Goal: Navigation & Orientation: Find specific page/section

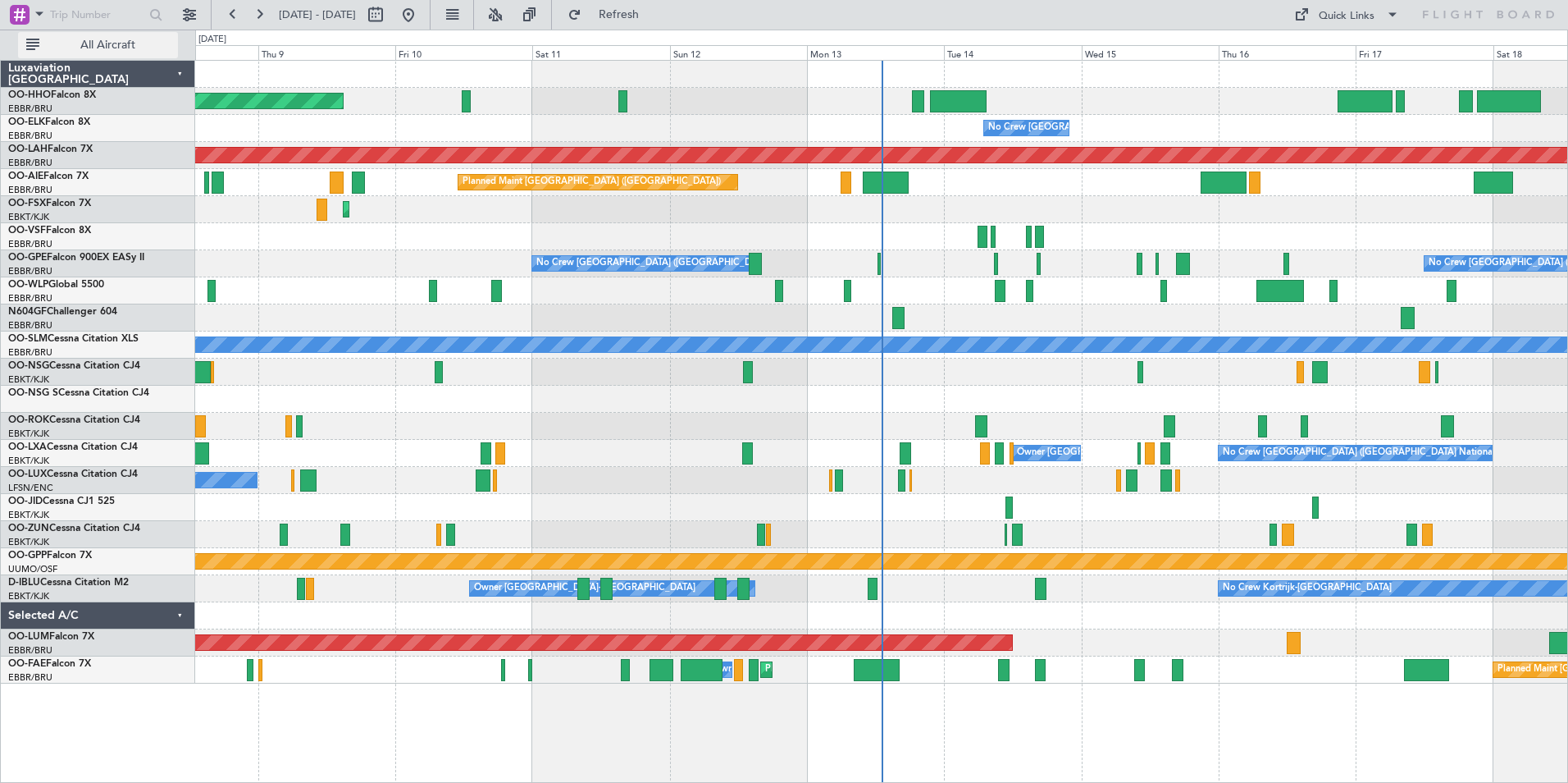
click at [153, 46] on span "All Aircraft" at bounding box center [108, 45] width 130 height 11
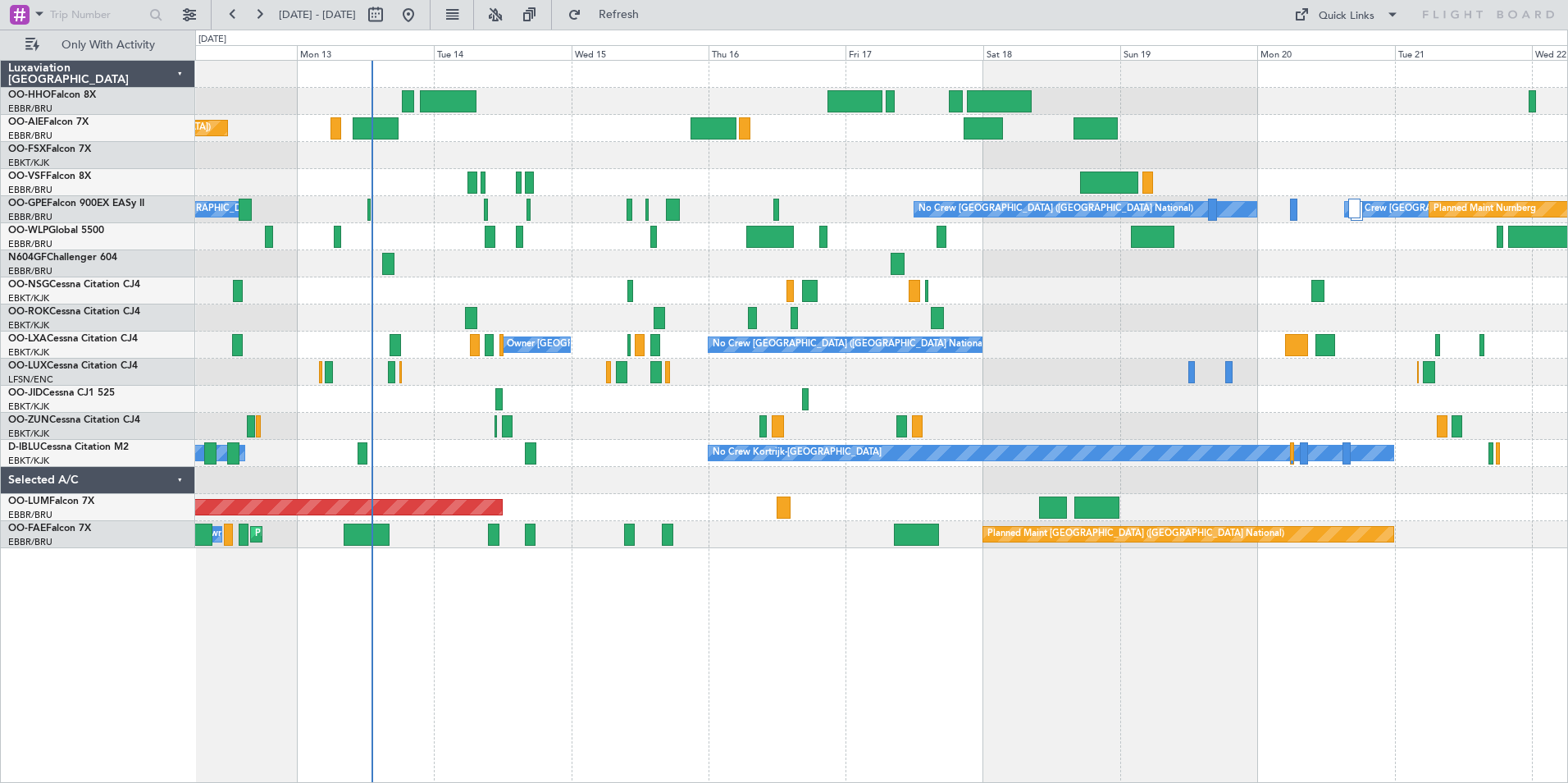
click at [454, 480] on div at bounding box center [881, 480] width 1372 height 27
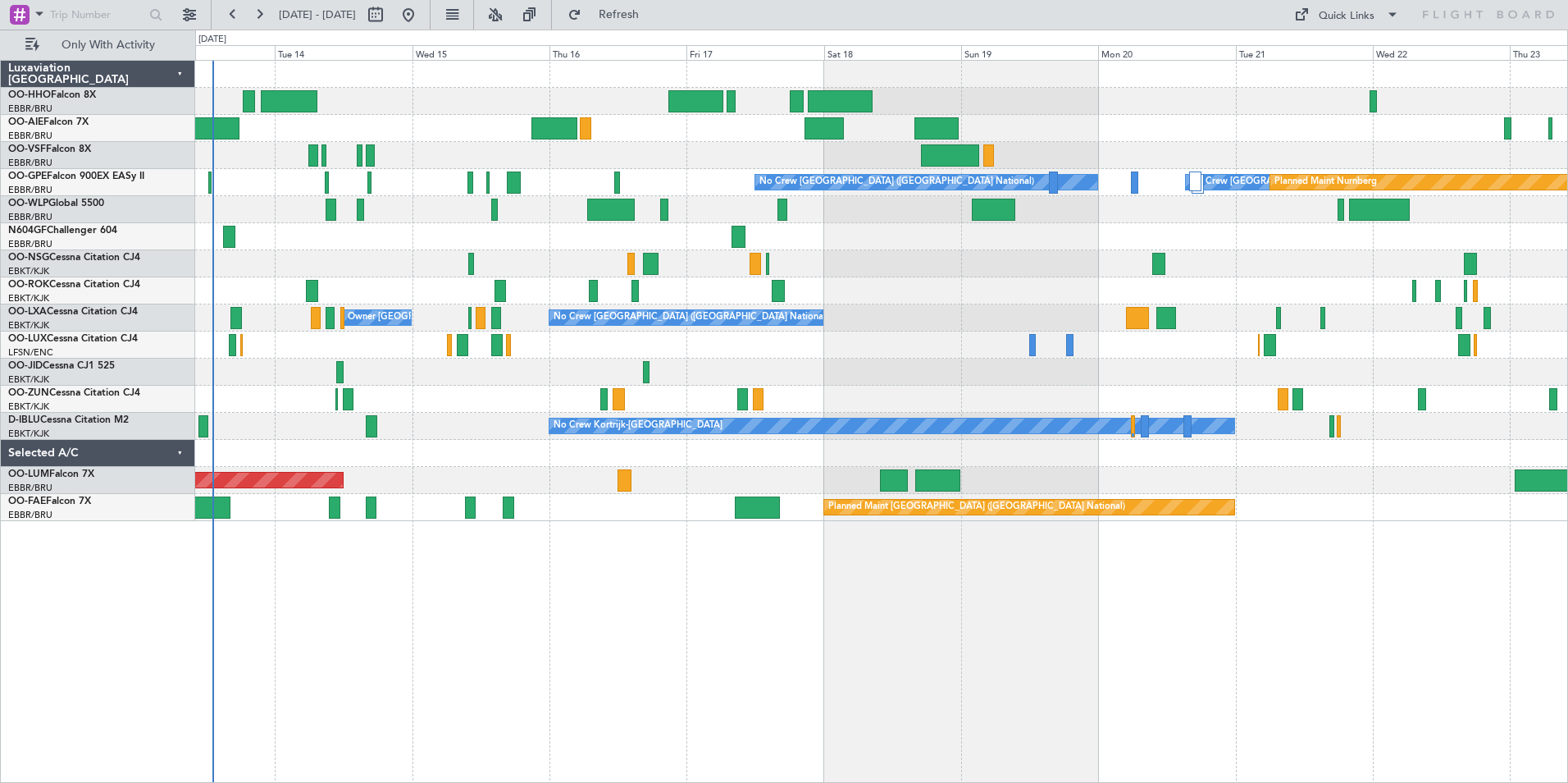
click at [516, 444] on div at bounding box center [881, 453] width 1372 height 27
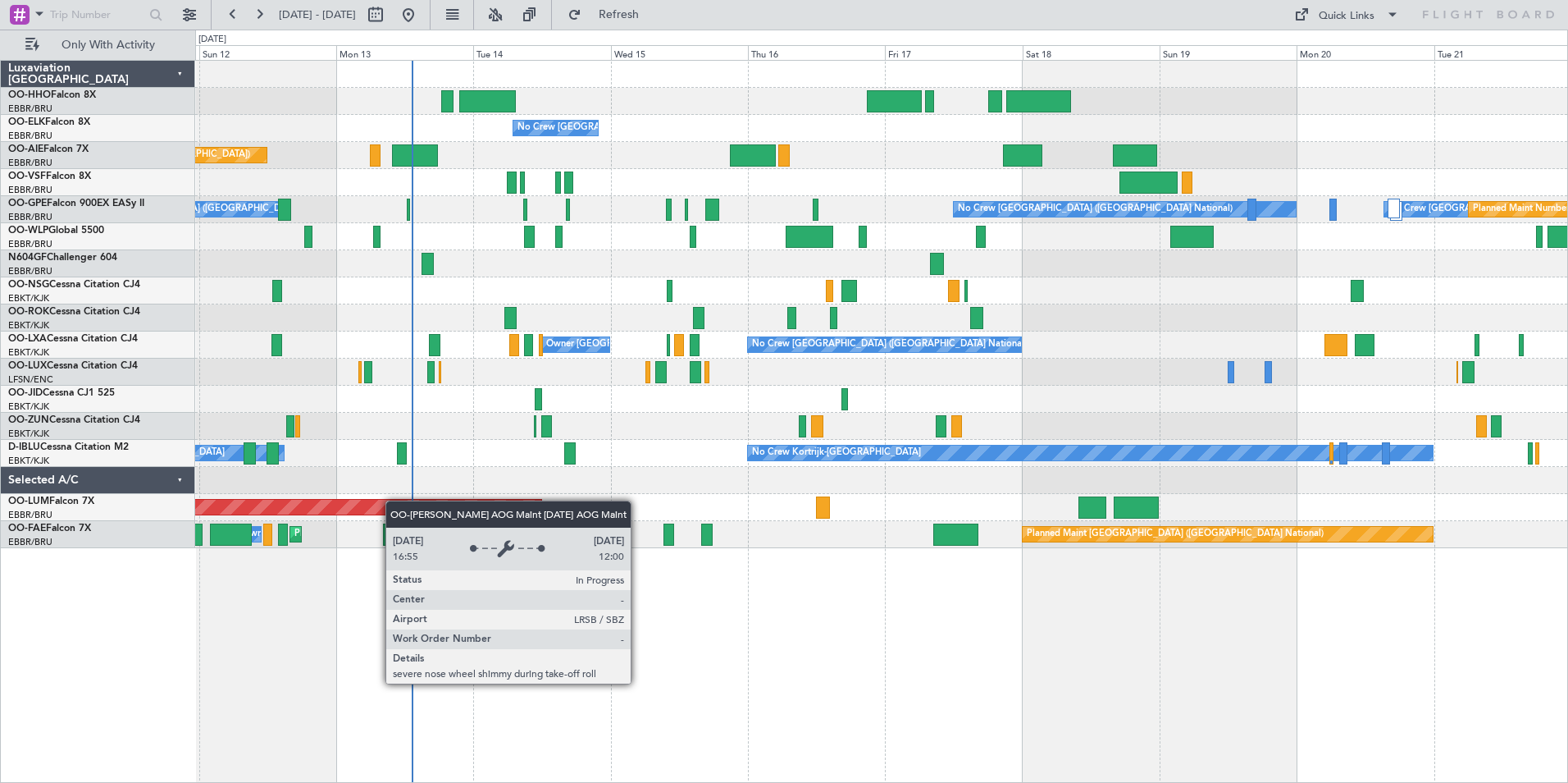
click at [487, 505] on div "Planned Maint Geneva (Cointrin) No Crew [GEOGRAPHIC_DATA] (Brussels National) P…" at bounding box center [881, 304] width 1372 height 487
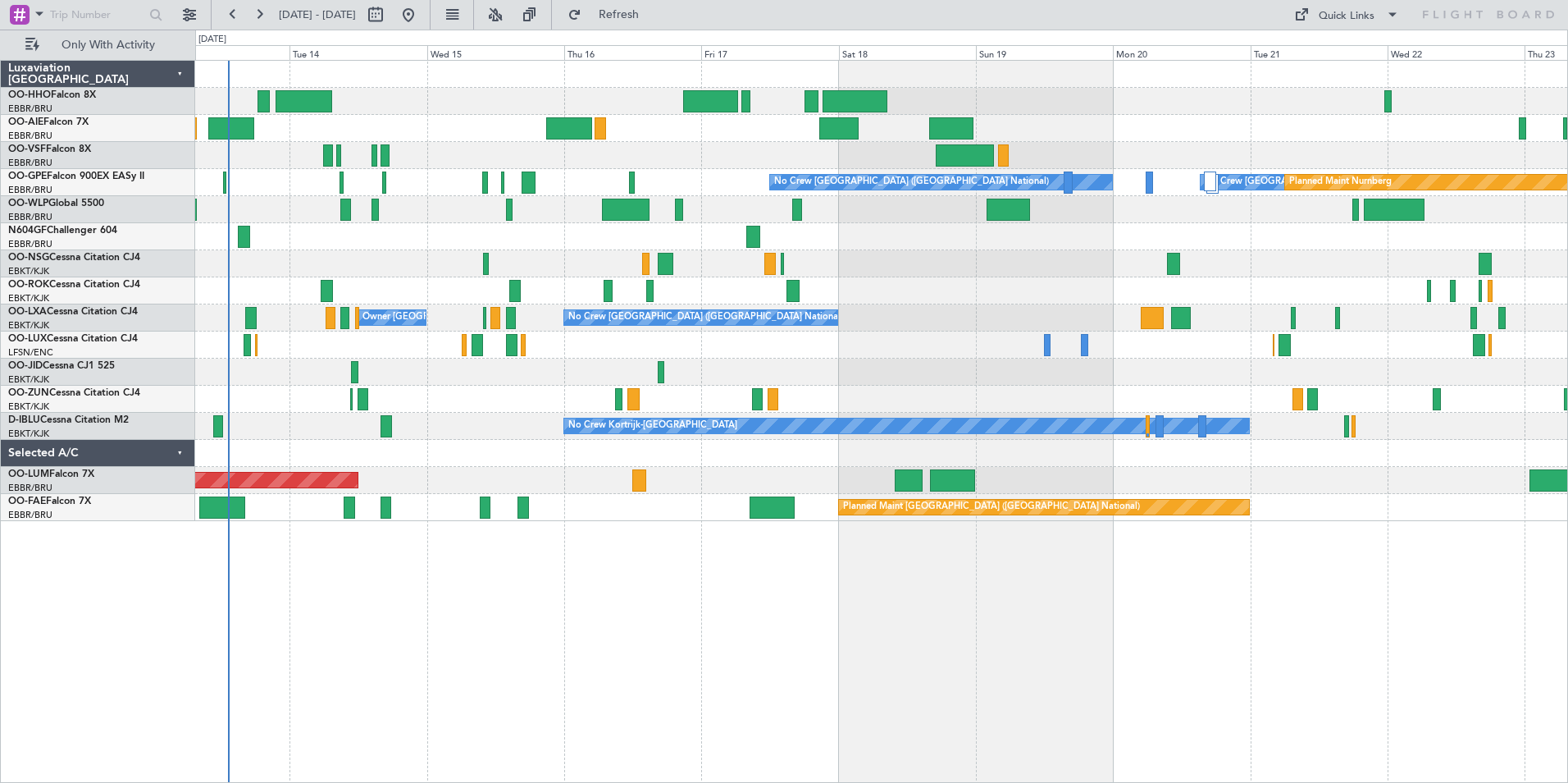
click at [662, 652] on div "Planned Maint [GEOGRAPHIC_DATA] ([GEOGRAPHIC_DATA]) No Crew [GEOGRAPHIC_DATA] (…" at bounding box center [882, 421] width 1373 height 723
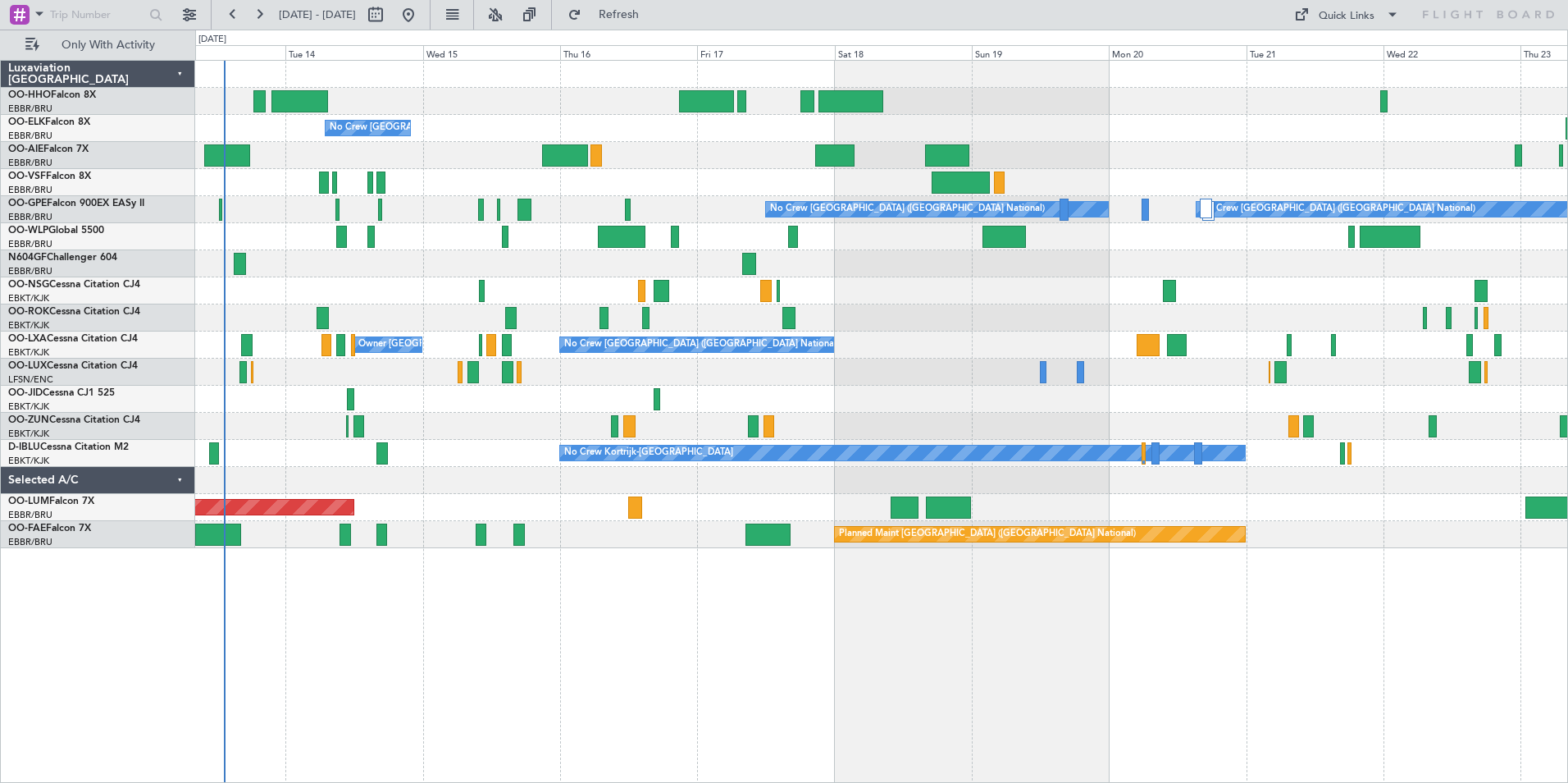
click at [1546, 782] on html "[DATE] - [DATE] Refresh Quick Links Only With Activity No Crew [GEOGRAPHIC_DATA…" at bounding box center [784, 391] width 1568 height 783
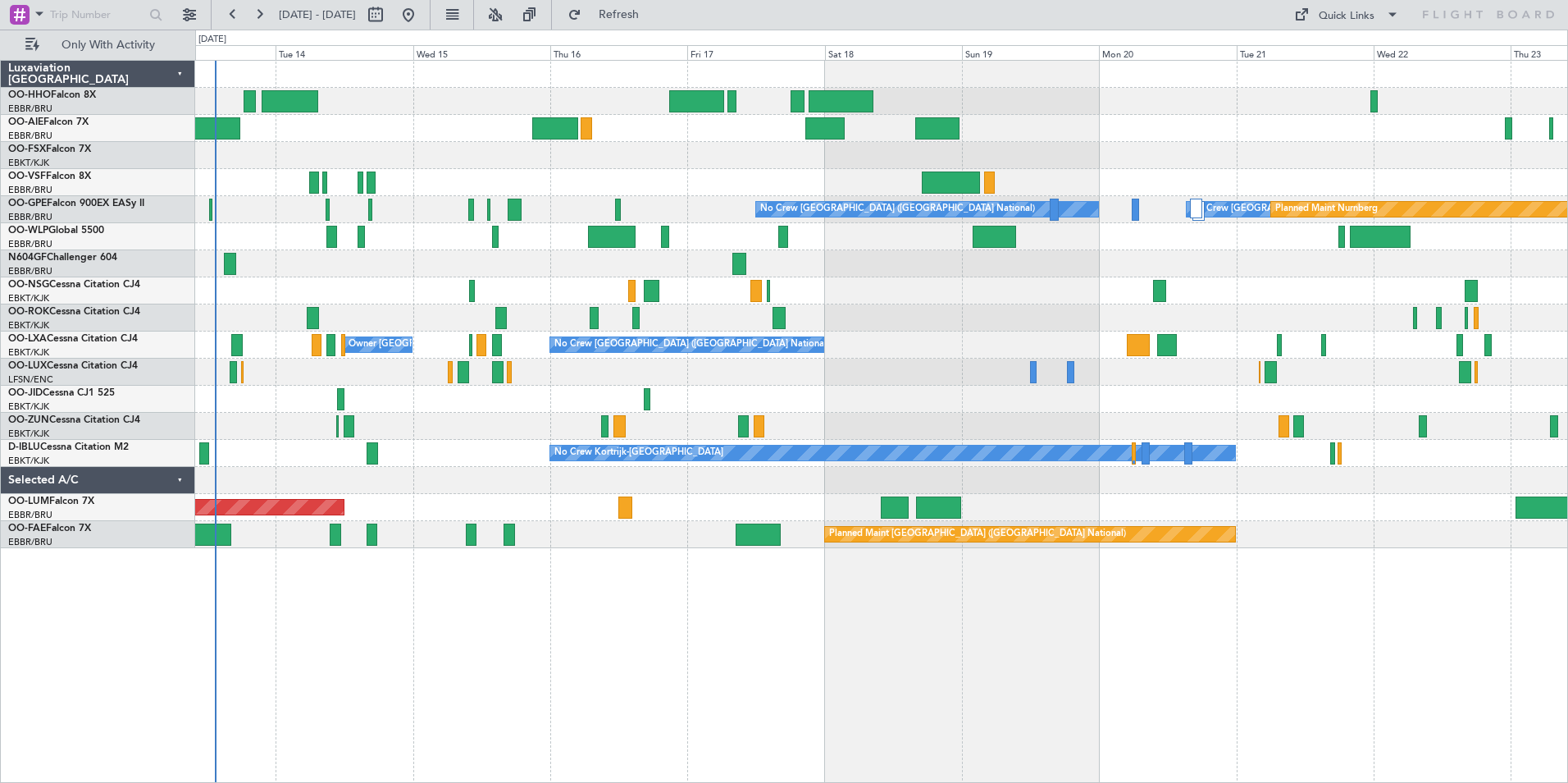
click at [481, 191] on div "Planned Maint [GEOGRAPHIC_DATA] ([GEOGRAPHIC_DATA]) No Crew [GEOGRAPHIC_DATA] (…" at bounding box center [881, 304] width 1372 height 487
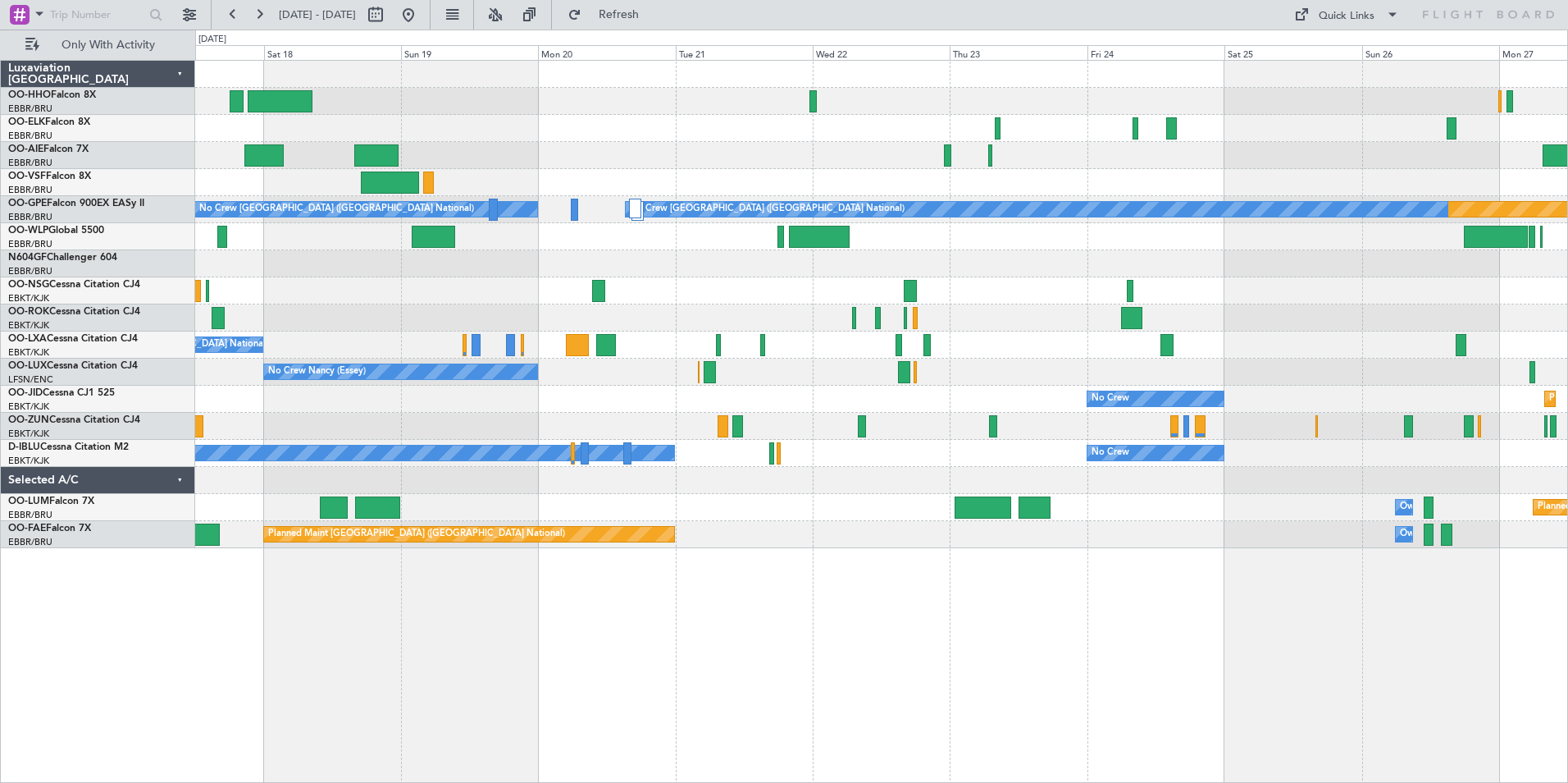
click at [561, 419] on div at bounding box center [881, 426] width 1372 height 27
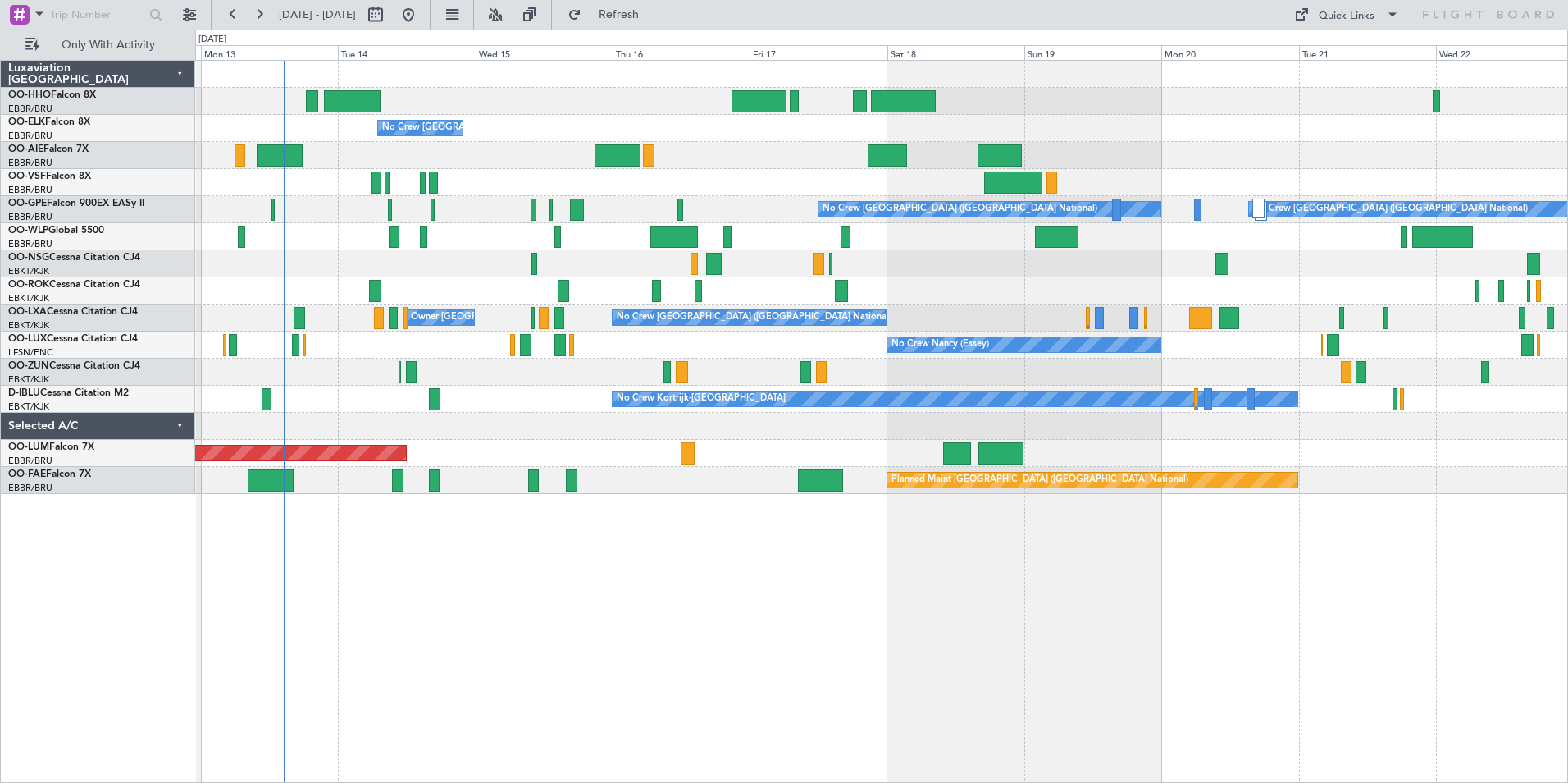
click at [1196, 407] on div "No Crew [GEOGRAPHIC_DATA] ([GEOGRAPHIC_DATA] National) Planned Maint [GEOGRAPHI…" at bounding box center [881, 276] width 1372 height 433
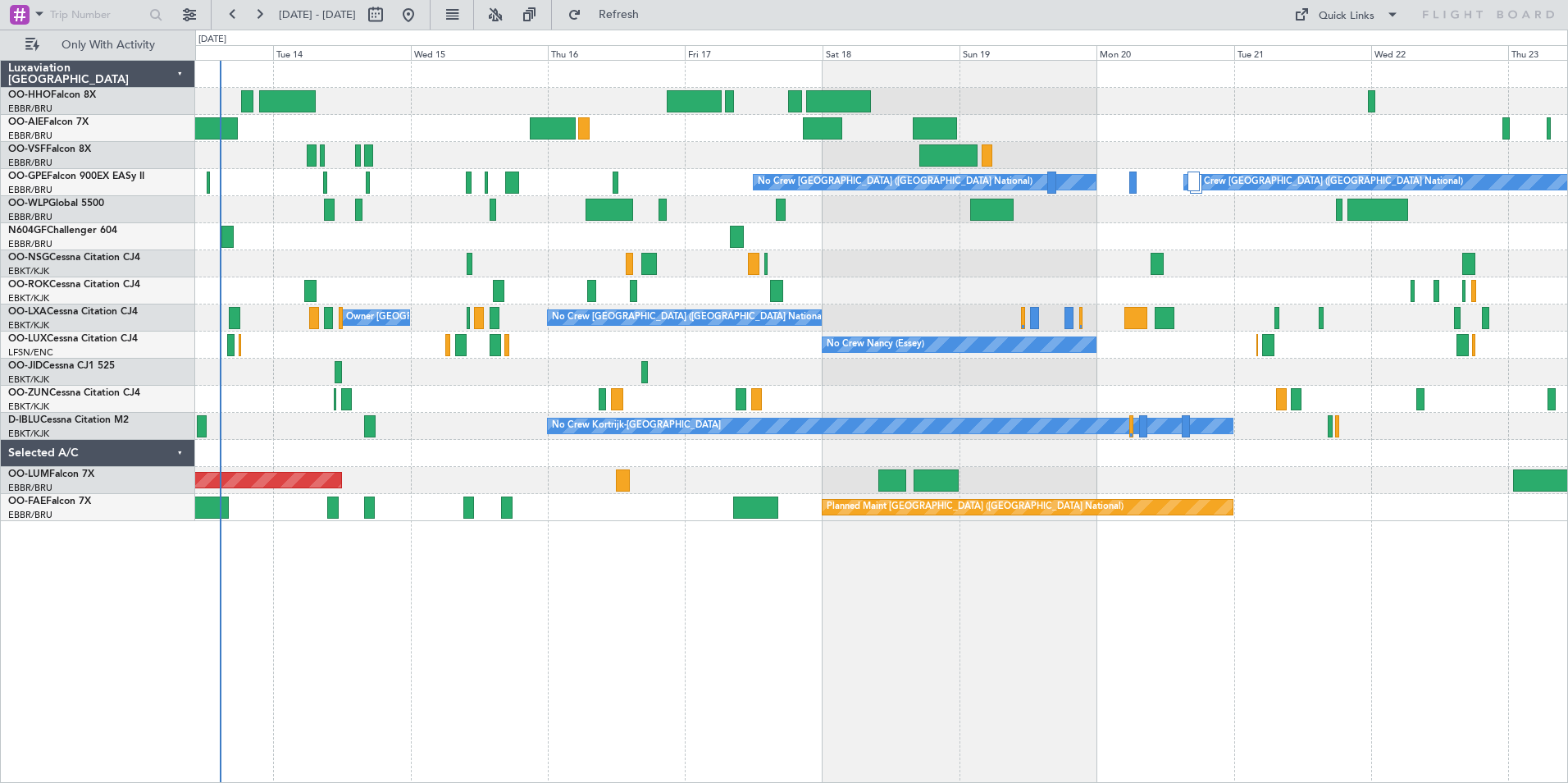
click at [449, 462] on div at bounding box center [881, 453] width 1372 height 27
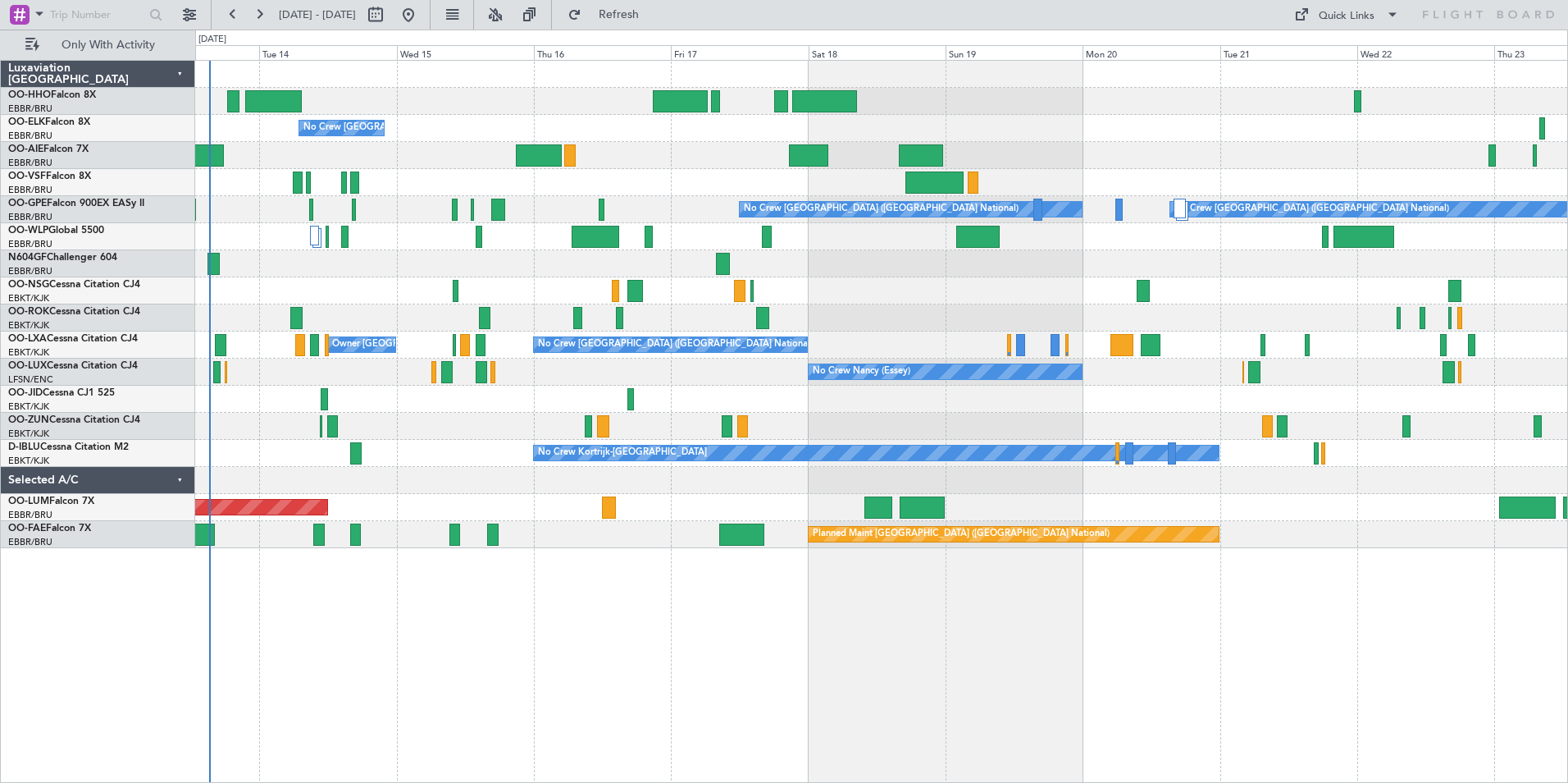
click at [514, 457] on div "No Crew Kortrijk-[GEOGRAPHIC_DATA] No Crew Owner [GEOGRAPHIC_DATA]-[GEOGRAPHIC_…" at bounding box center [881, 453] width 1372 height 27
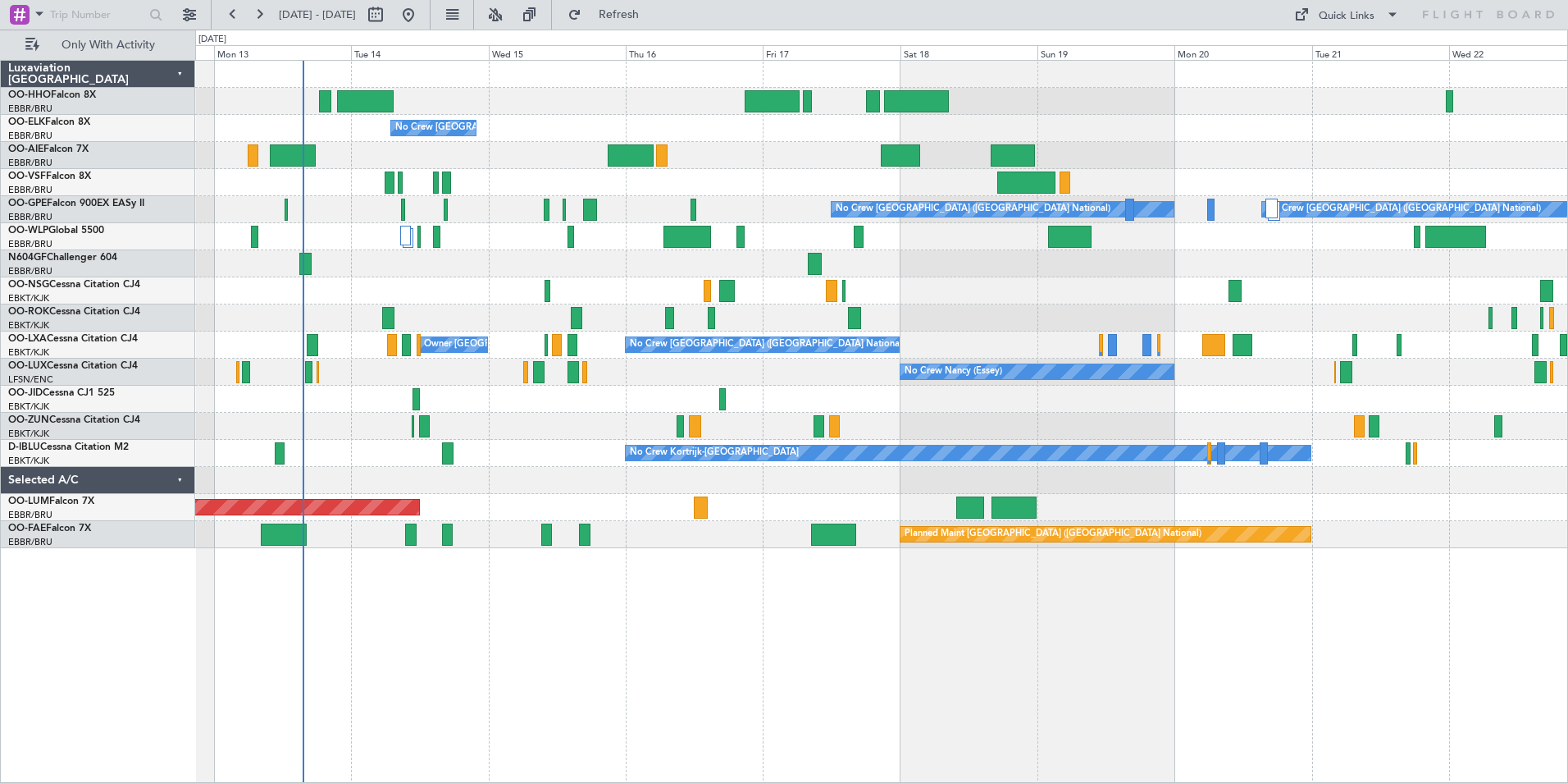
click at [501, 306] on div at bounding box center [881, 318] width 1372 height 27
